Goal: Task Accomplishment & Management: Complete application form

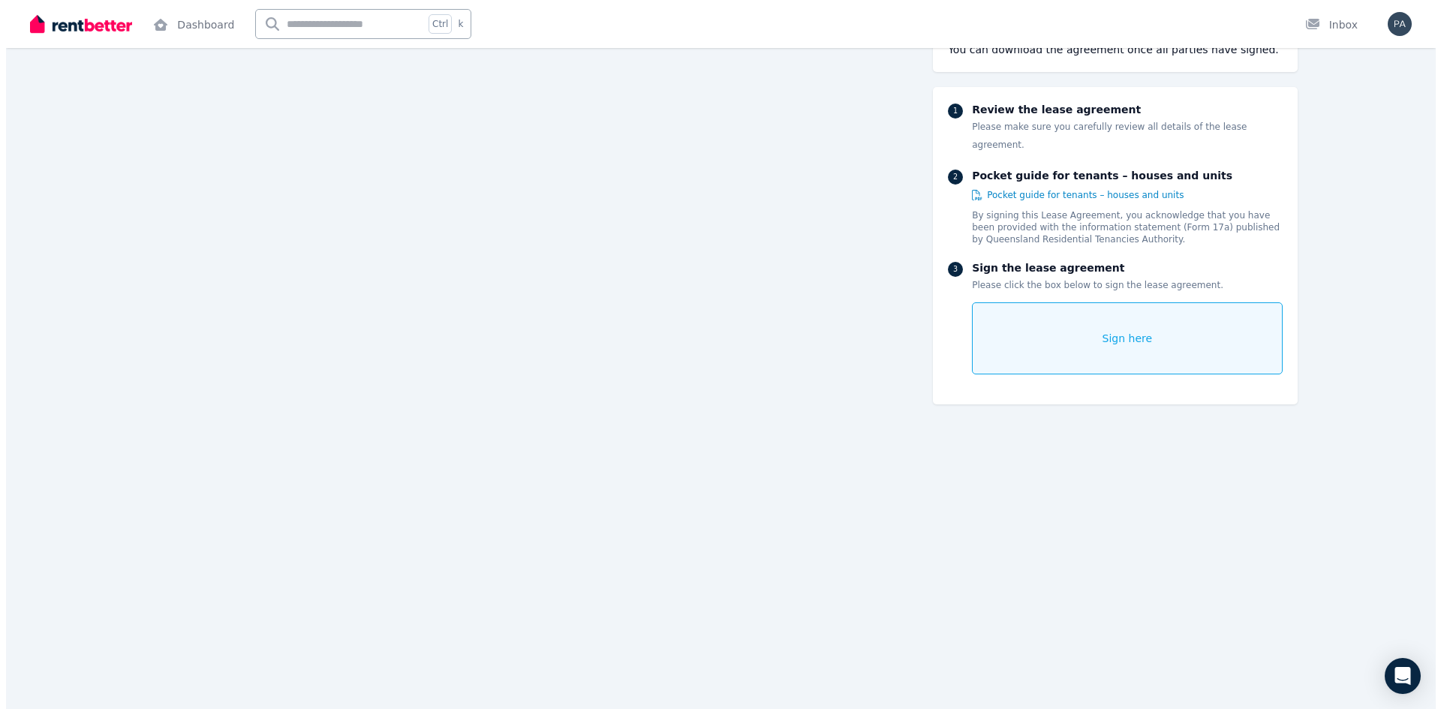
scroll to position [300, 0]
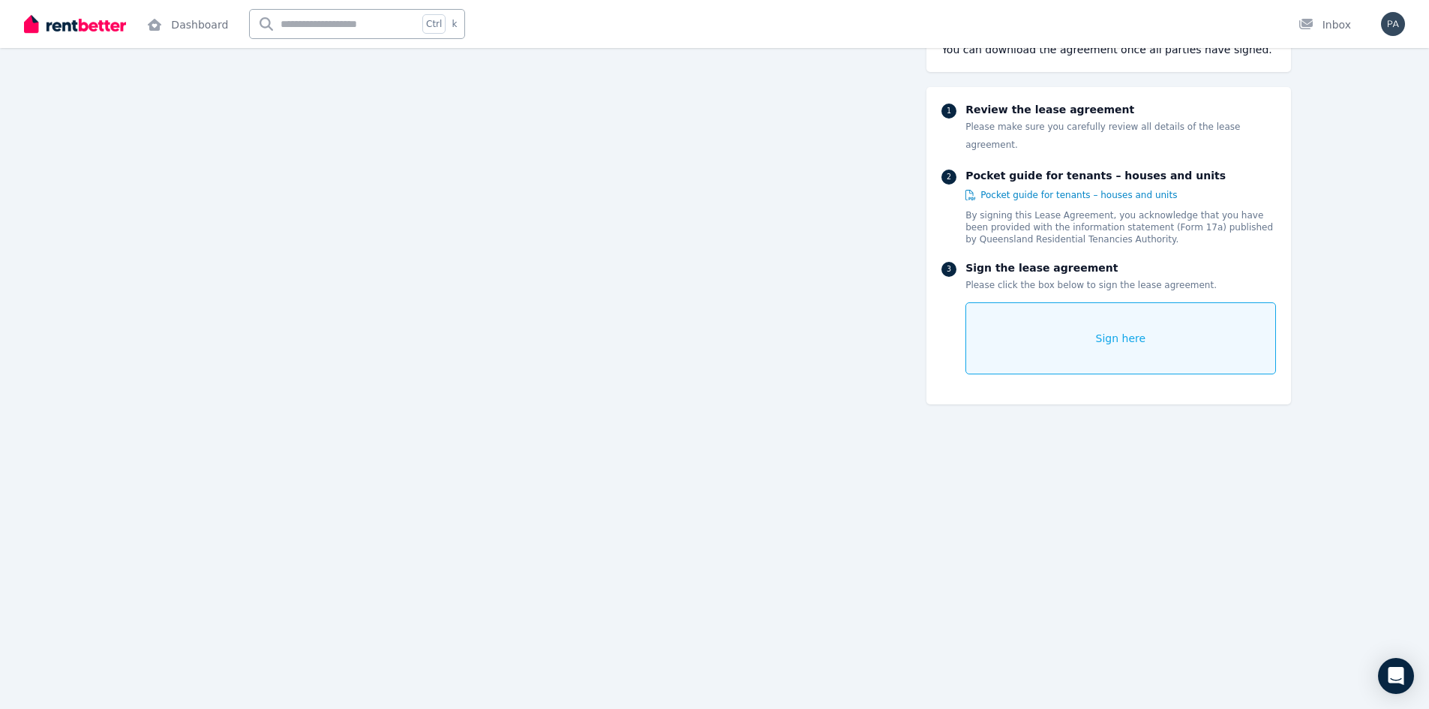
click at [1126, 331] on span "Sign here" at bounding box center [1121, 338] width 50 height 15
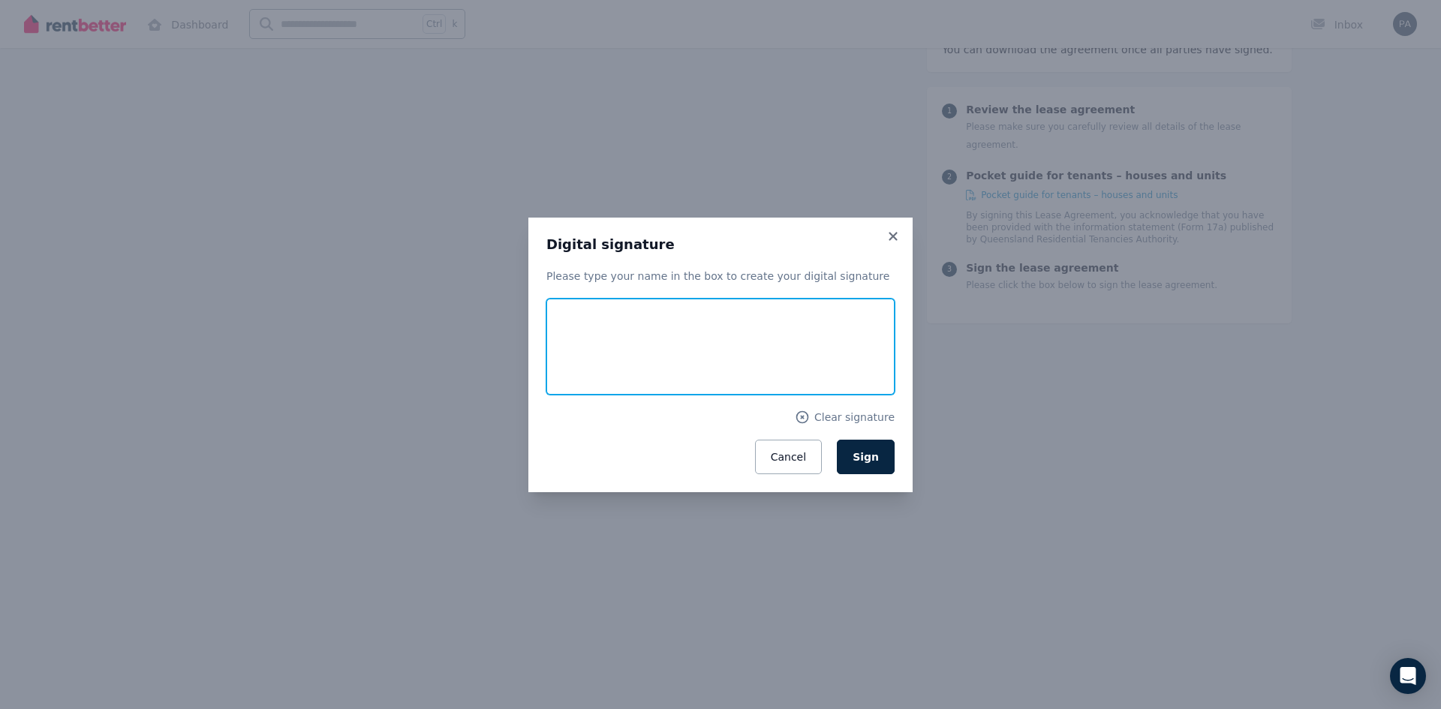
click at [707, 337] on input "text" at bounding box center [720, 347] width 348 height 96
type input "**********"
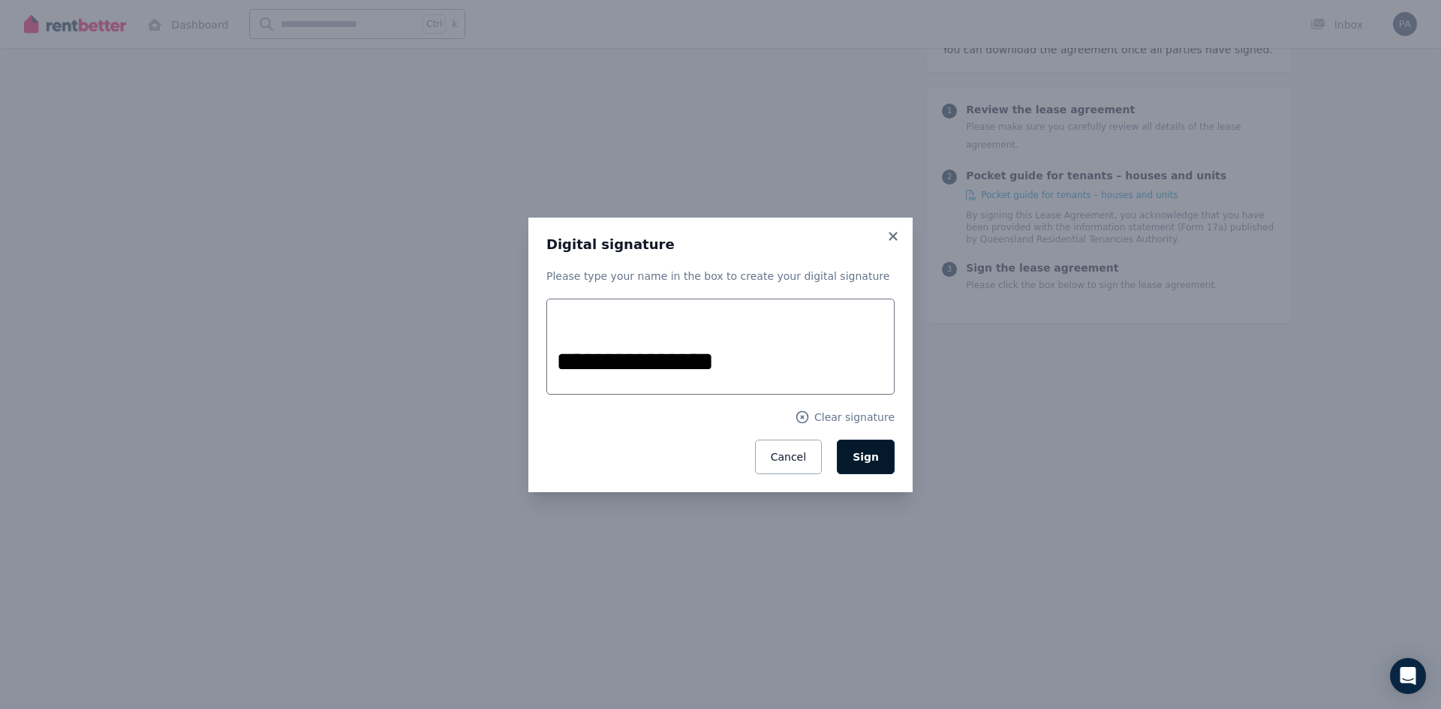
click at [873, 455] on span "Sign" at bounding box center [865, 457] width 26 height 12
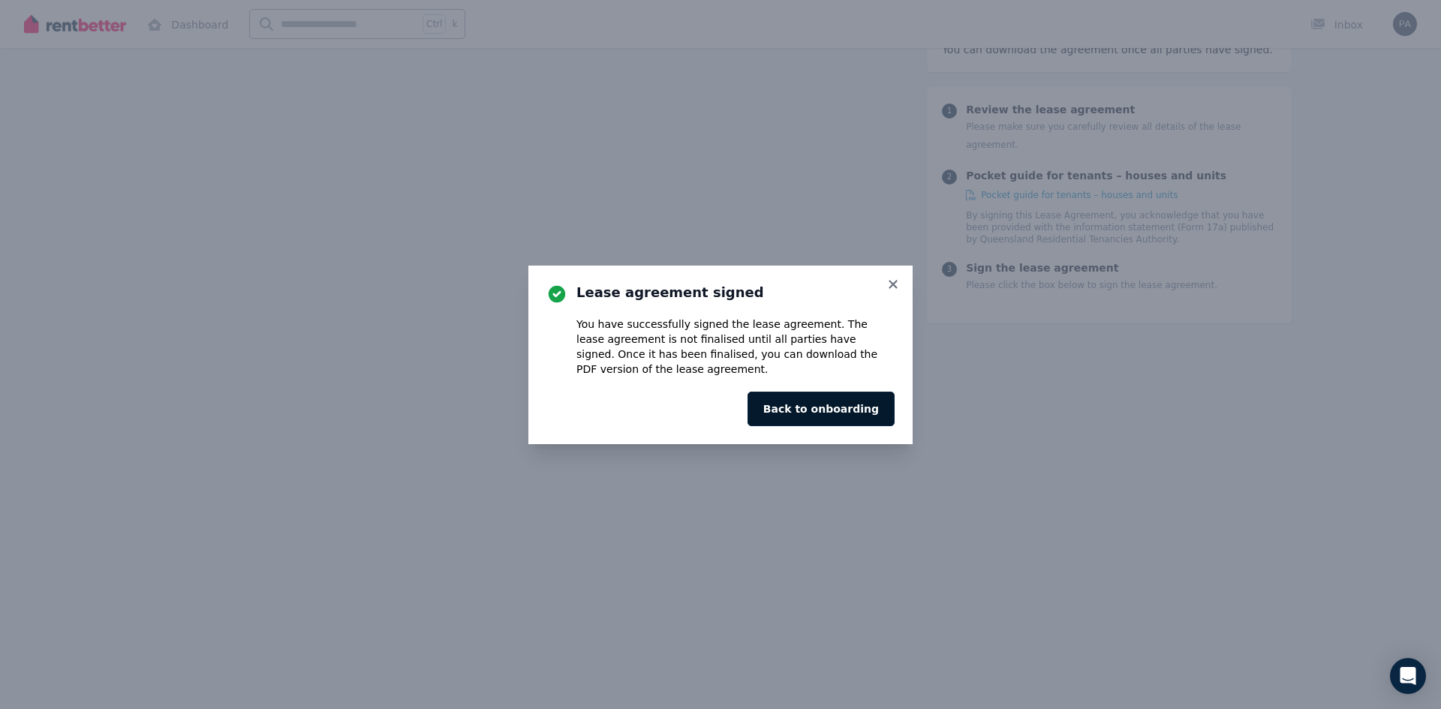
click at [821, 409] on button "Back to onboarding" at bounding box center [820, 409] width 147 height 35
